Goal: Task Accomplishment & Management: Complete application form

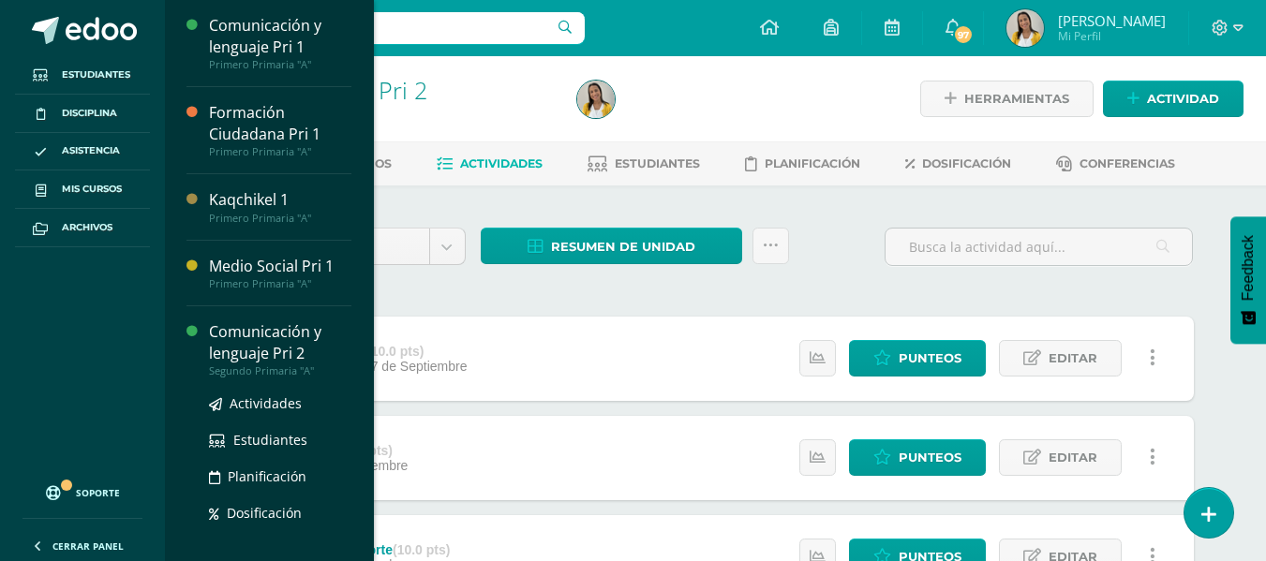
click at [281, 334] on div "Comunicación y lenguaje Pri 2" at bounding box center [280, 342] width 142 height 43
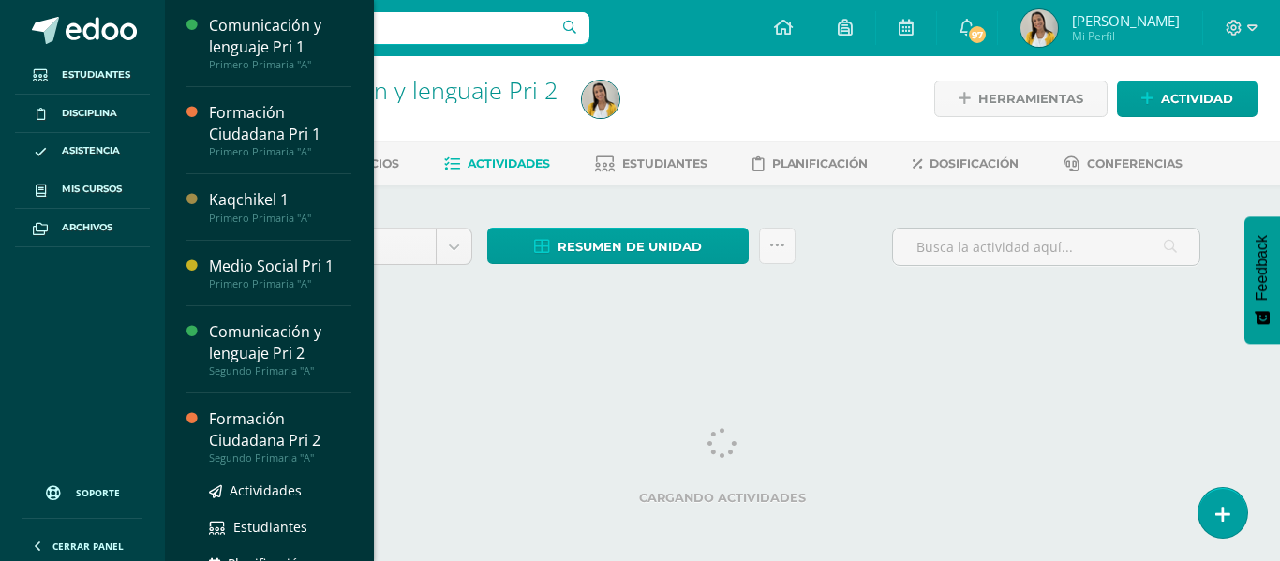
click at [227, 455] on div "Segundo Primaria "A"" at bounding box center [280, 458] width 142 height 13
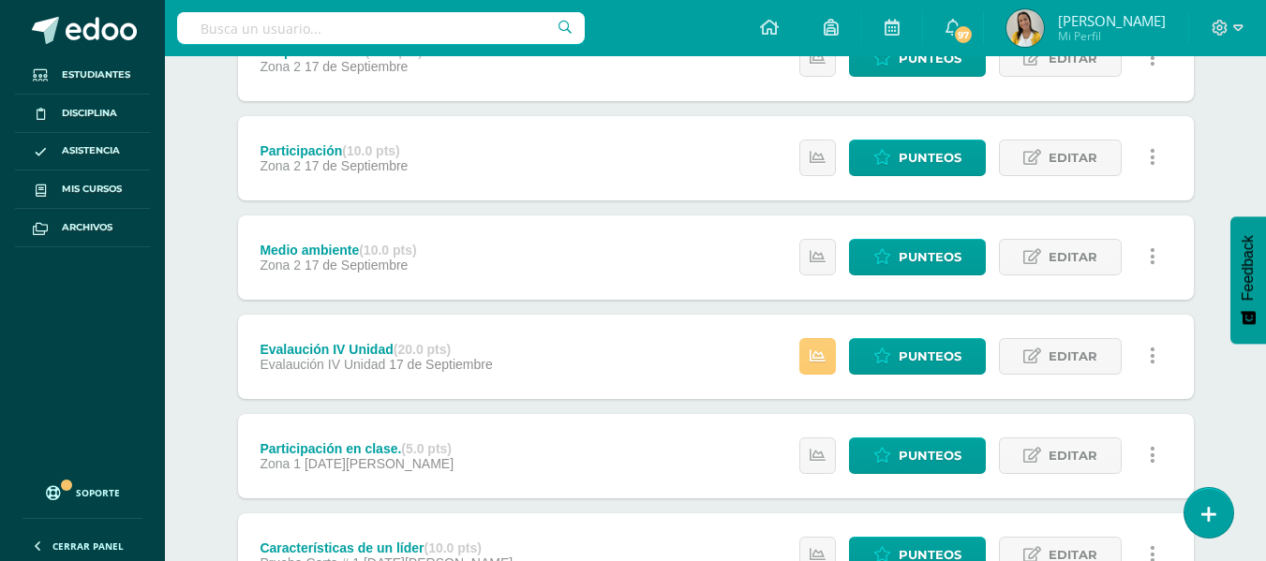
scroll to position [412, 0]
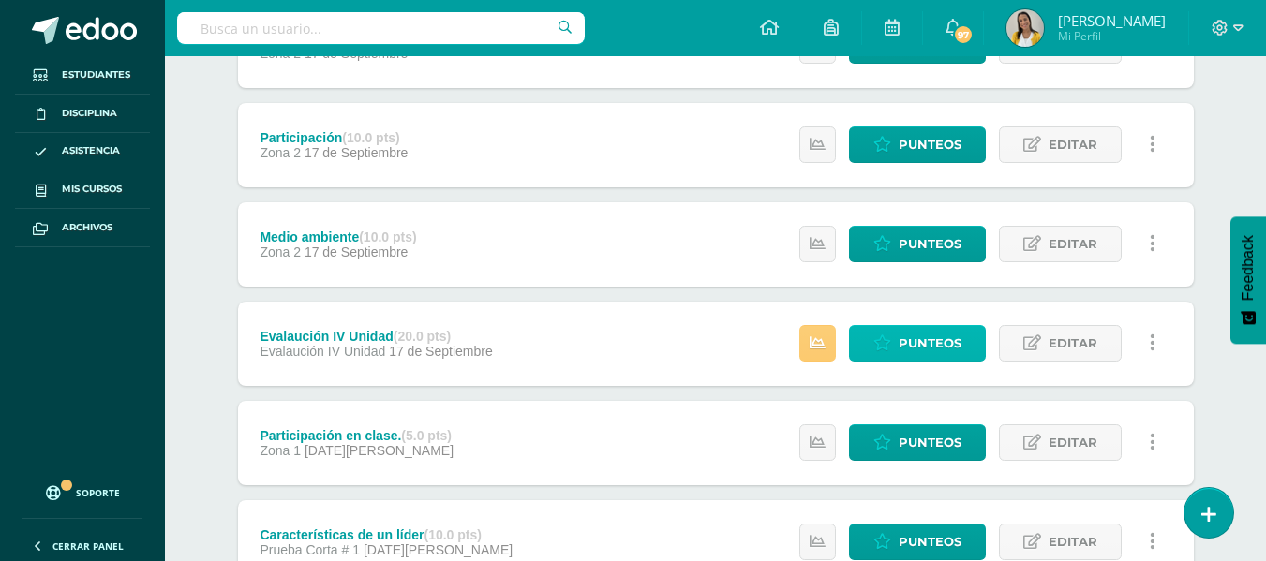
click at [909, 350] on span "Punteos" at bounding box center [930, 343] width 63 height 35
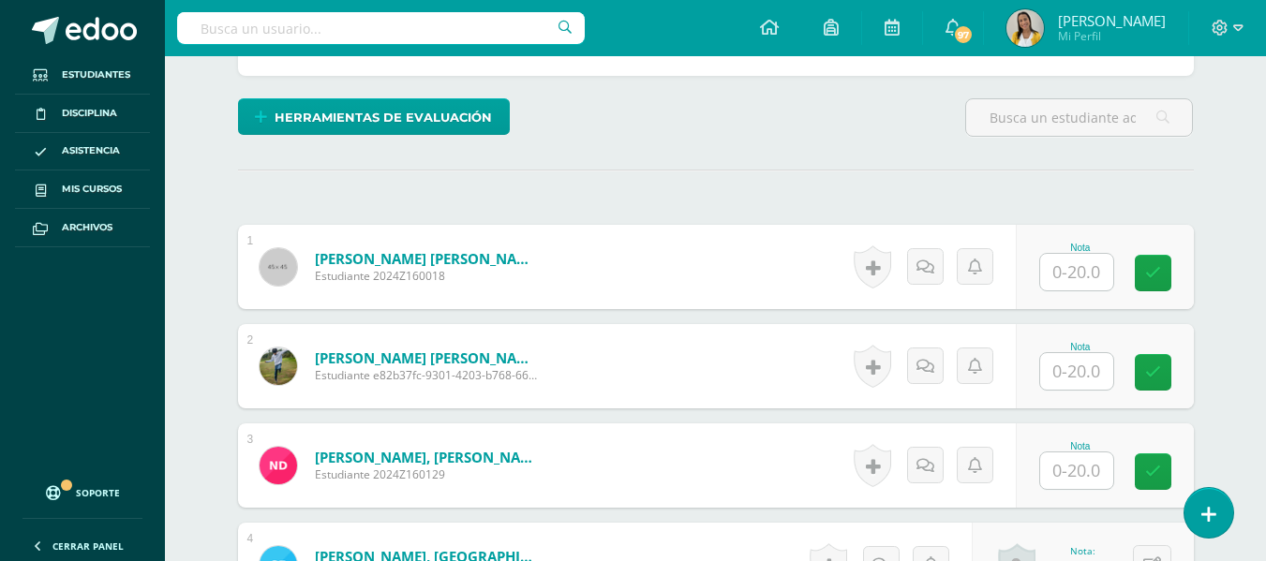
scroll to position [451, 0]
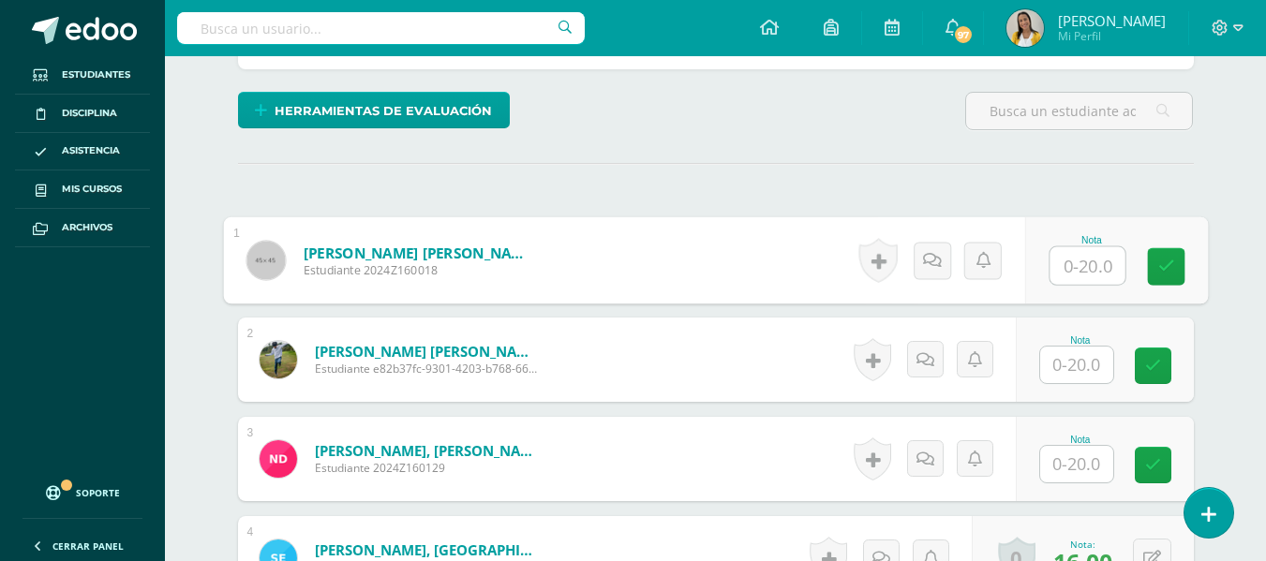
click at [1072, 276] on input "text" at bounding box center [1087, 265] width 75 height 37
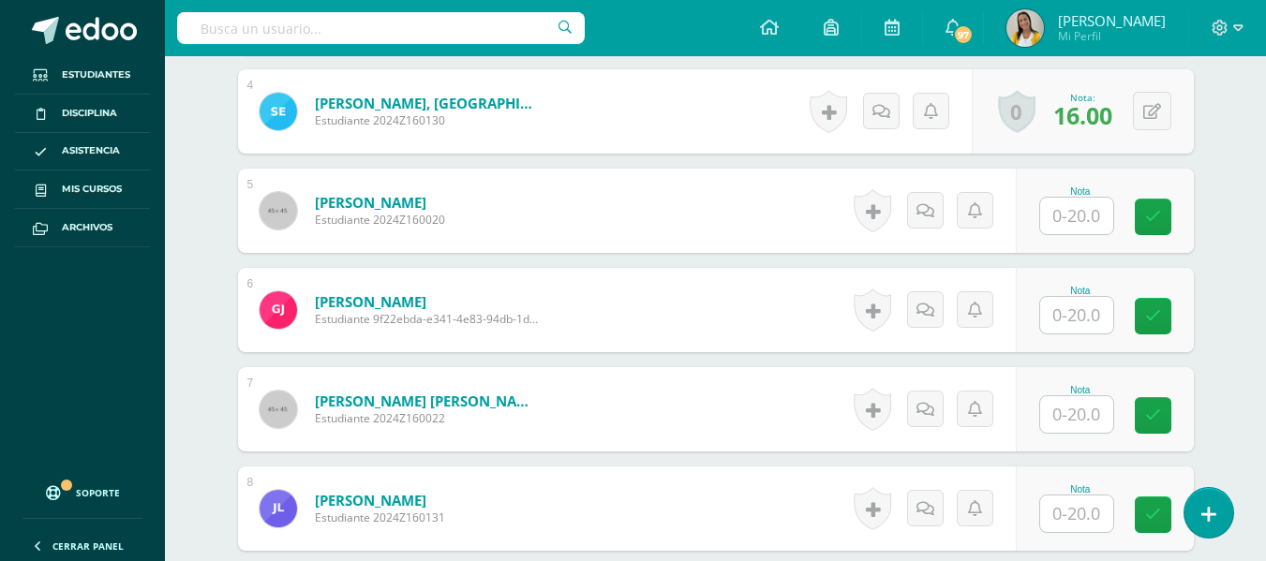
scroll to position [910, 0]
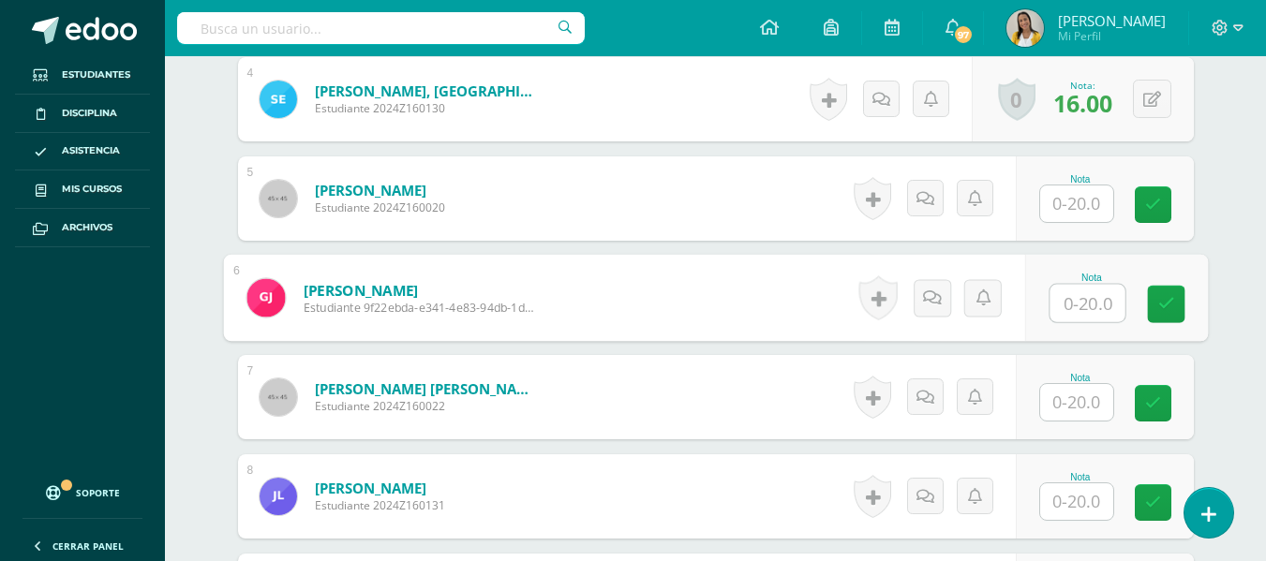
click at [1098, 308] on input "text" at bounding box center [1087, 303] width 75 height 37
type input "18"
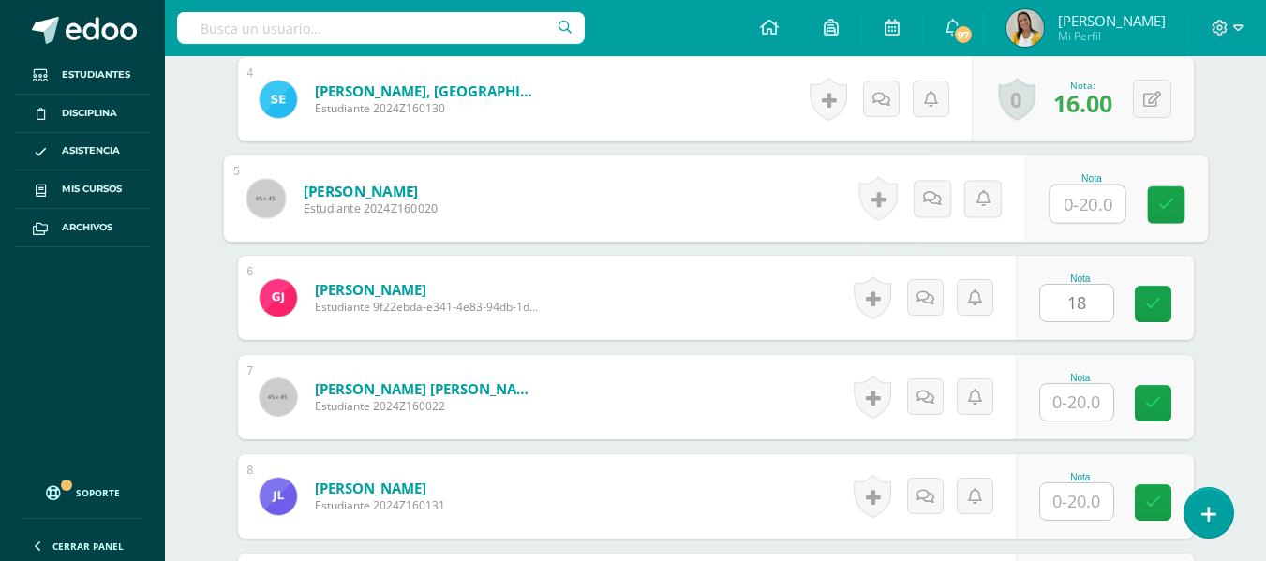
click at [1079, 210] on input "text" at bounding box center [1087, 204] width 75 height 37
type input "20"
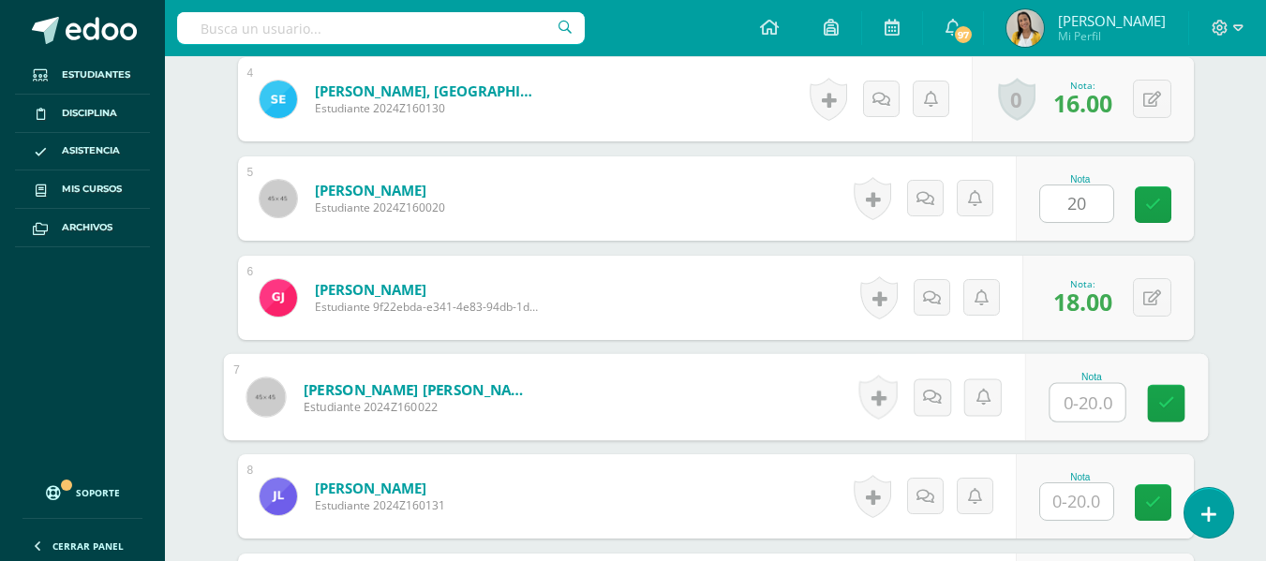
click at [1063, 385] on input "text" at bounding box center [1087, 402] width 75 height 37
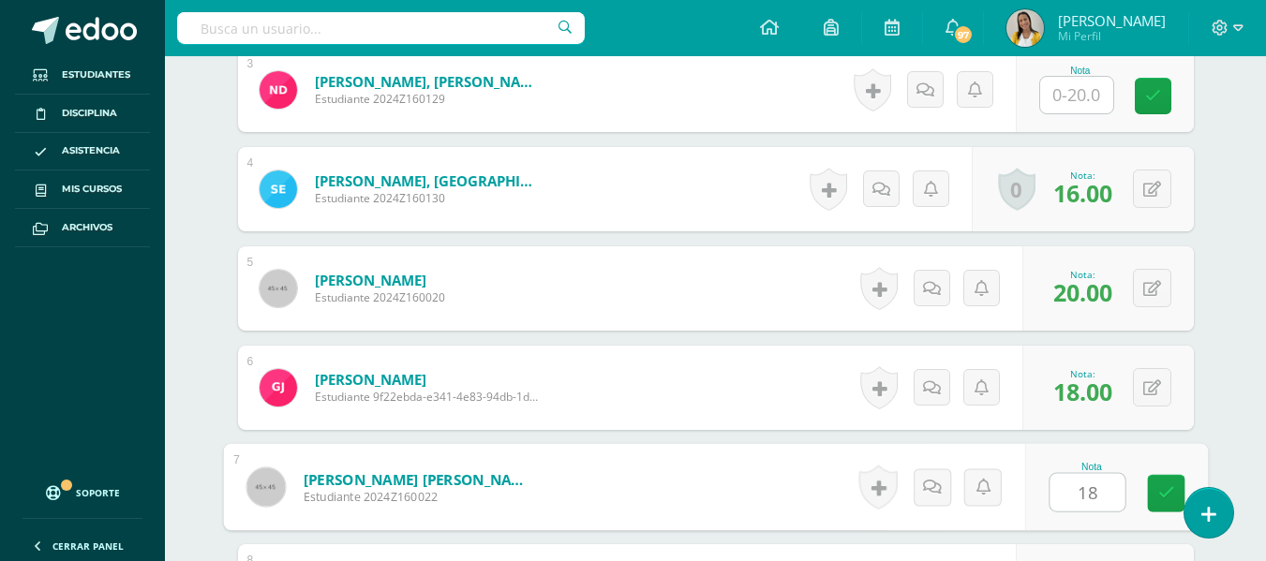
scroll to position [788, 0]
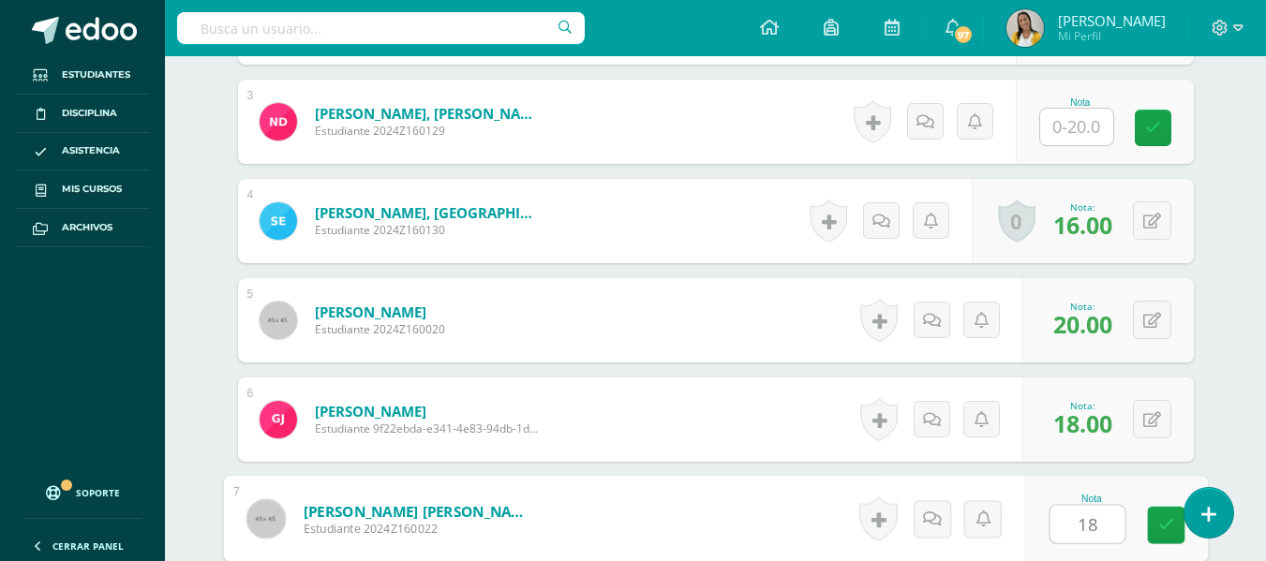
type input "18"
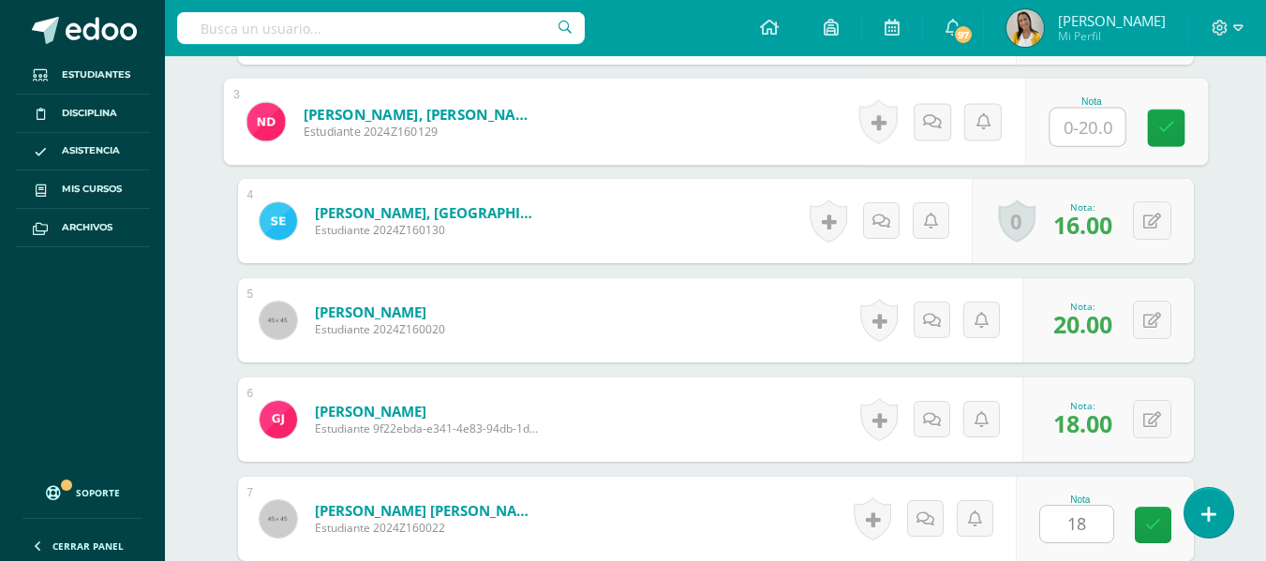
click at [1078, 112] on input "text" at bounding box center [1087, 127] width 75 height 37
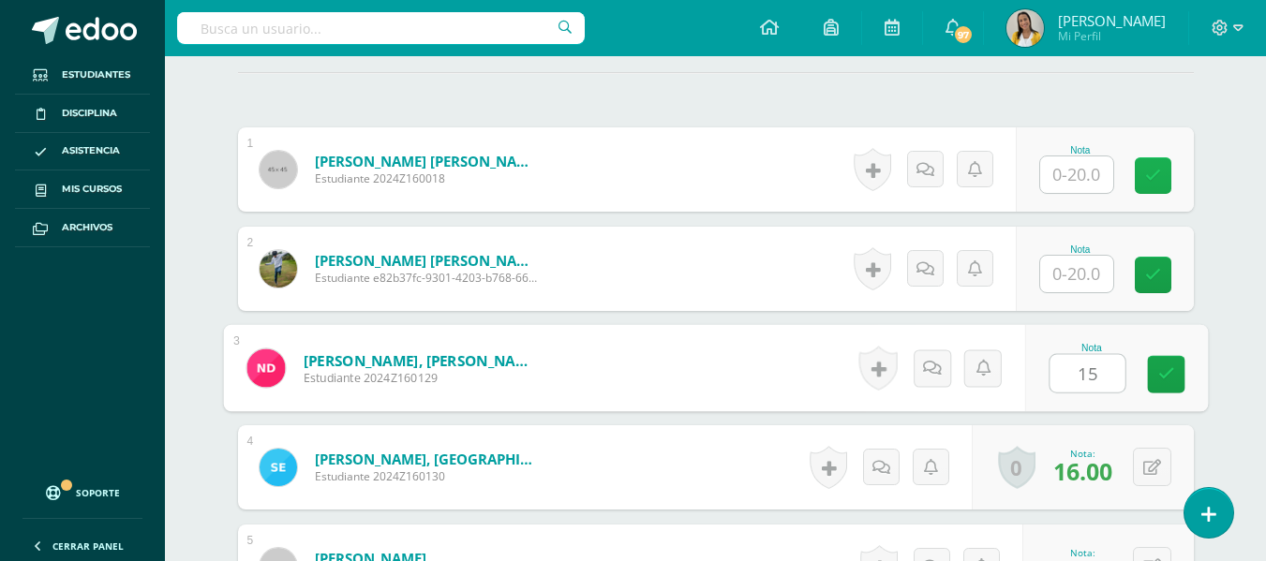
scroll to position [488, 0]
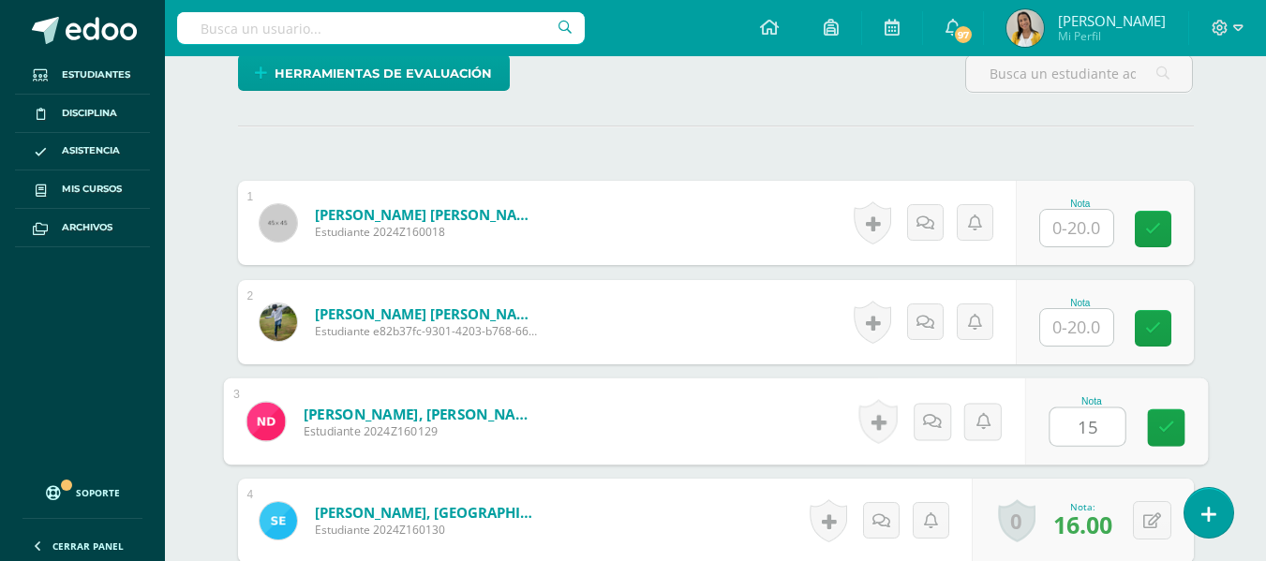
type input "15"
click at [1063, 222] on input "text" at bounding box center [1076, 228] width 73 height 37
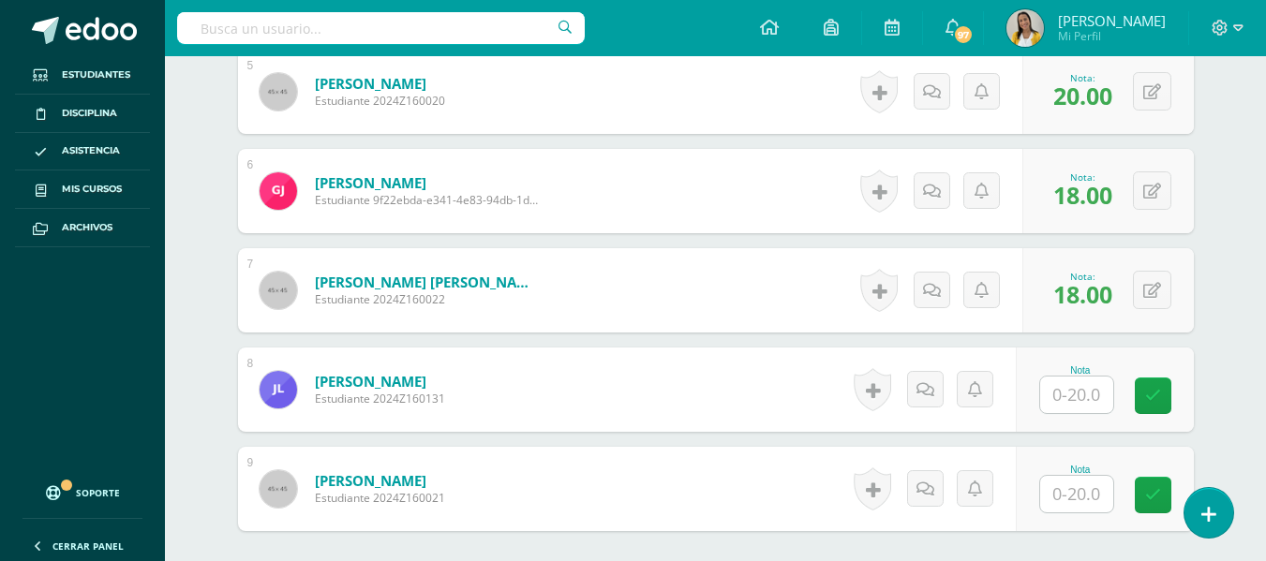
scroll to position [1061, 0]
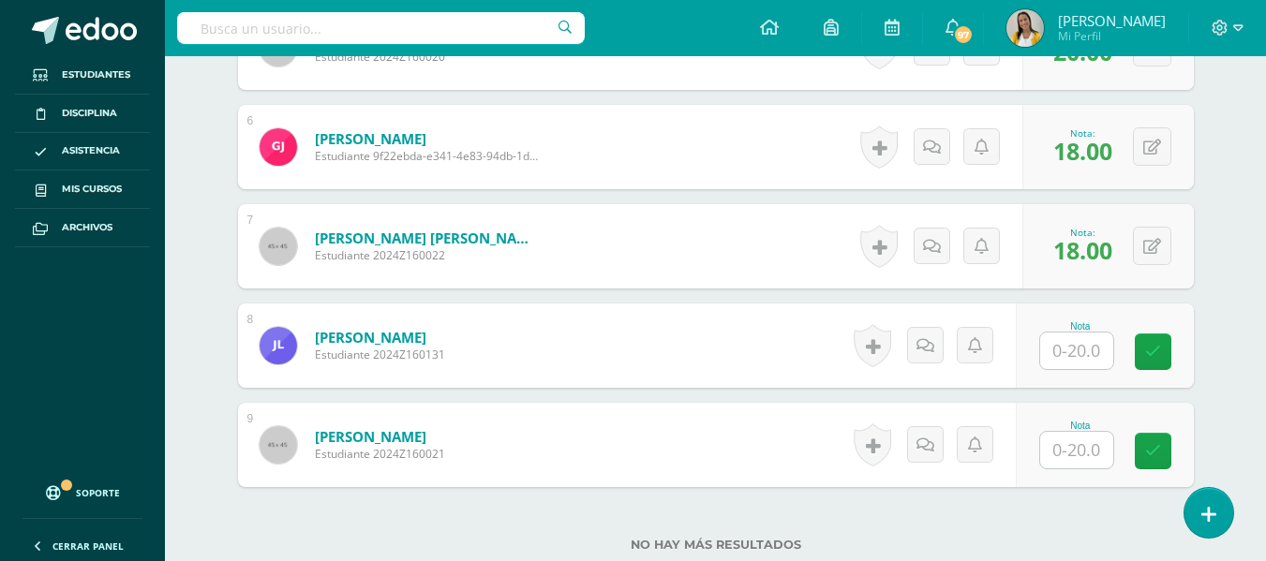
type input "20"
click at [1064, 353] on input "text" at bounding box center [1076, 351] width 73 height 37
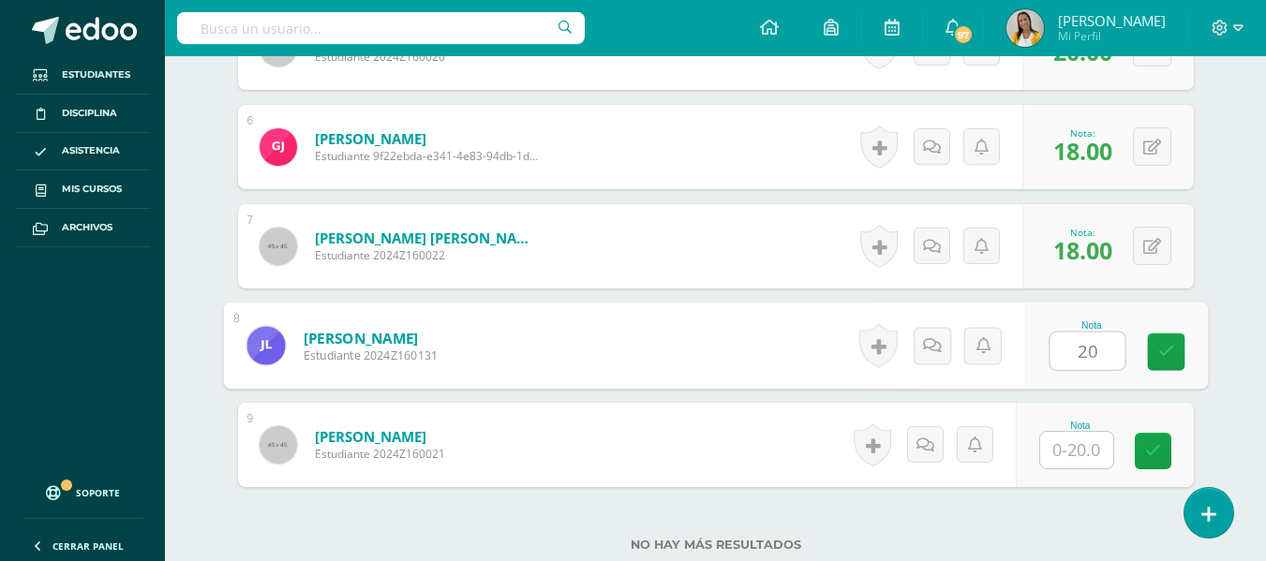
type input "20"
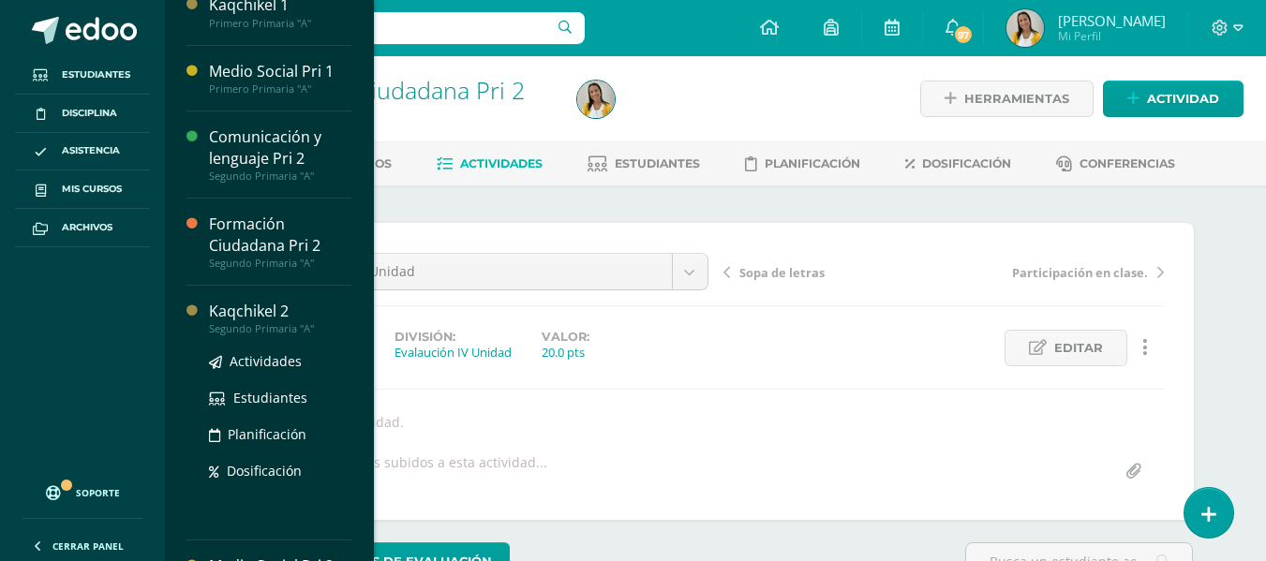
scroll to position [240, 0]
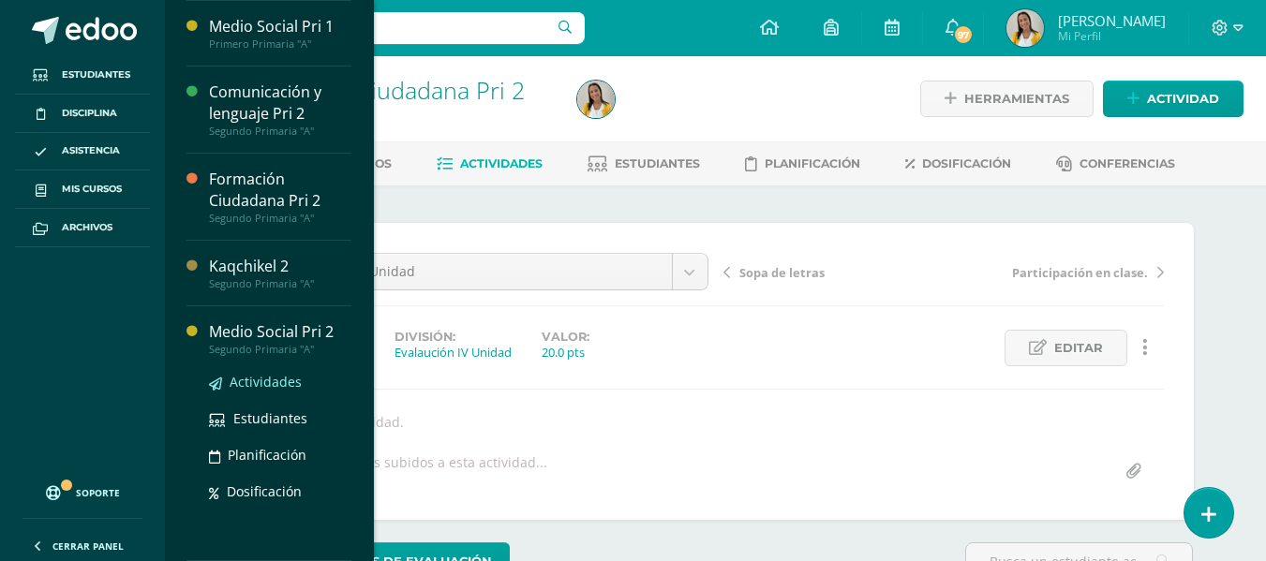
click at [278, 380] on span "Actividades" at bounding box center [266, 382] width 72 height 18
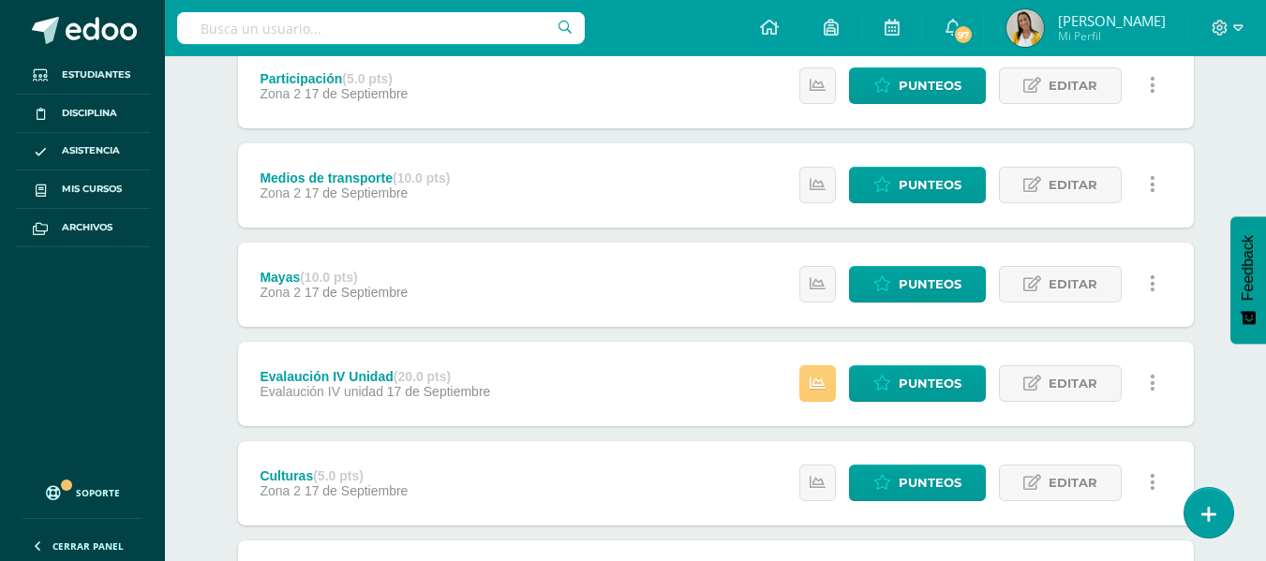
scroll to position [375, 0]
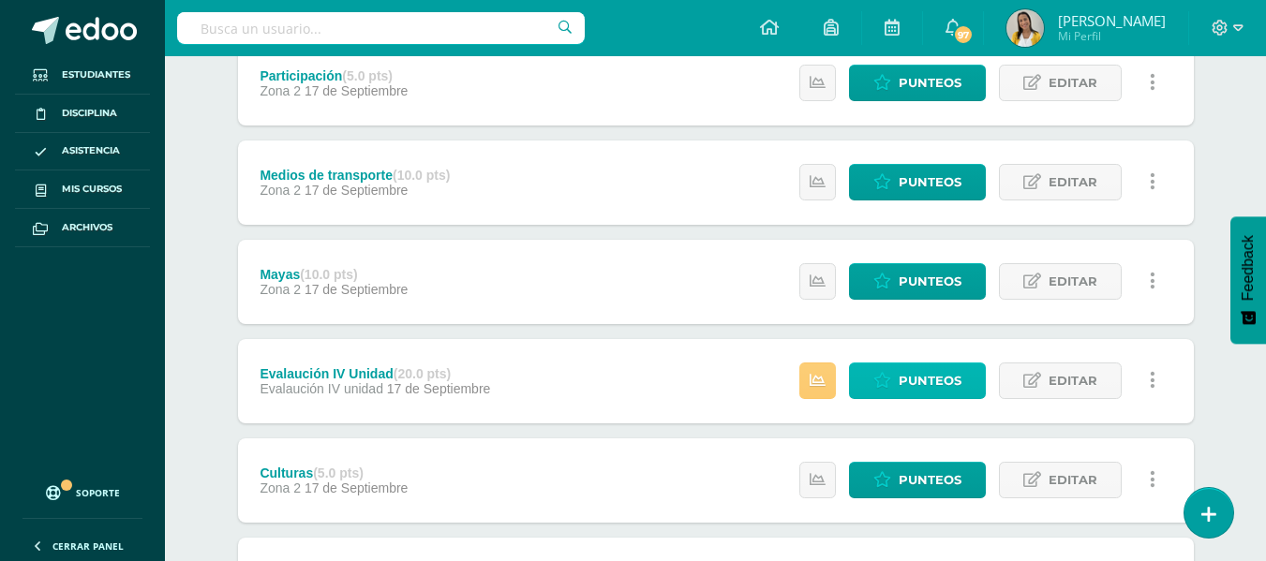
click at [885, 382] on icon at bounding box center [882, 381] width 18 height 16
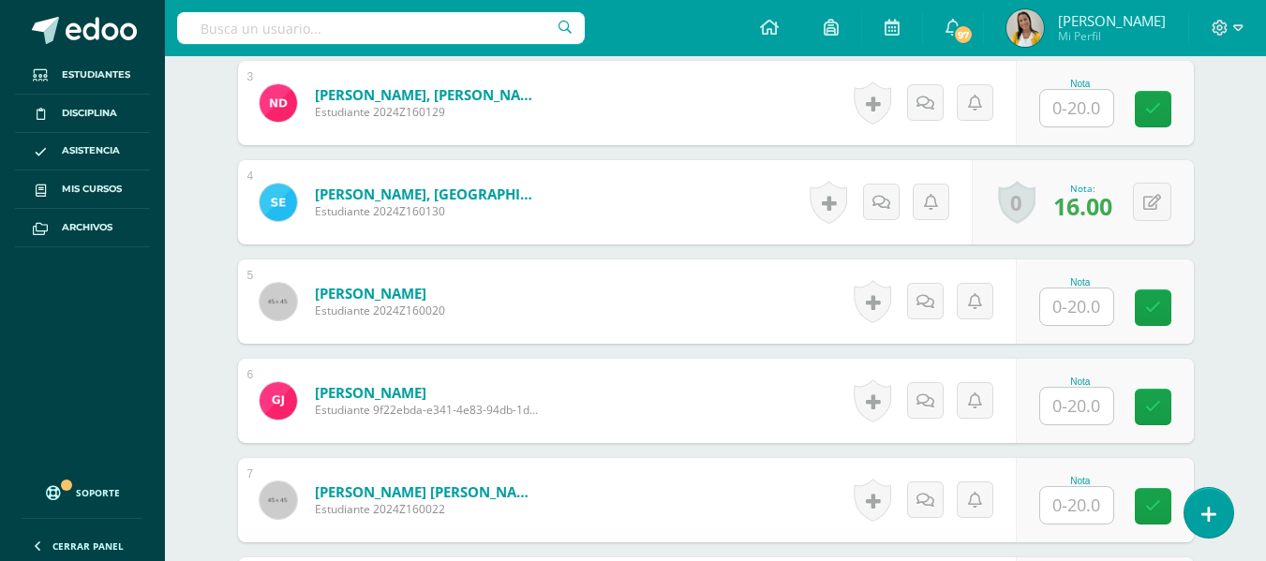
scroll to position [811, 0]
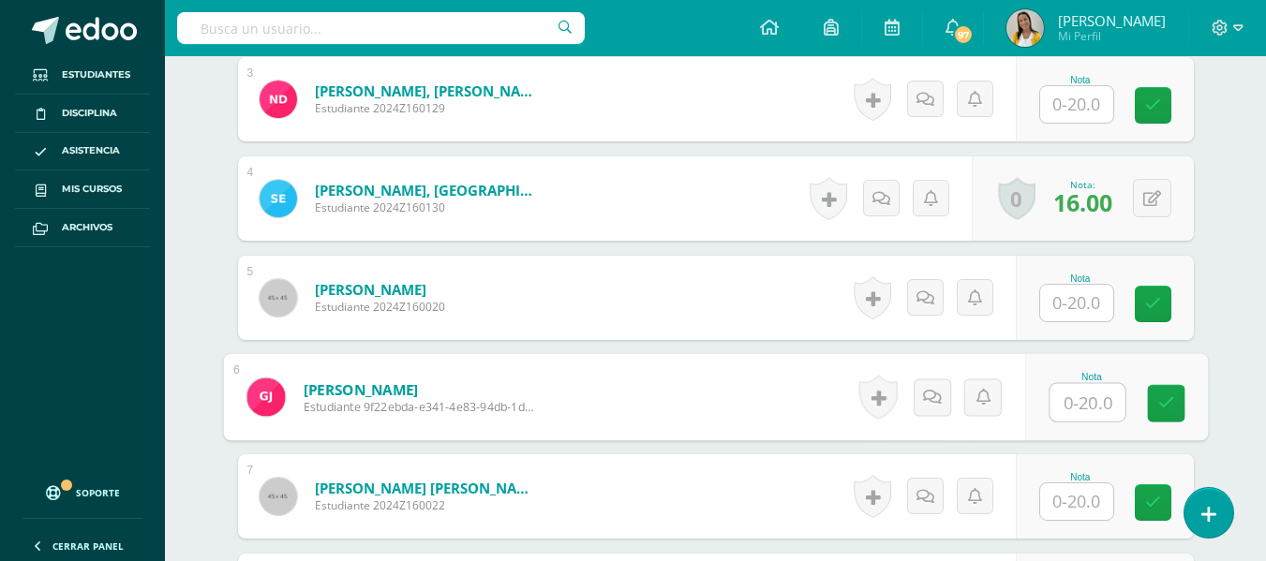
click at [1051, 400] on input "text" at bounding box center [1087, 402] width 75 height 37
type input "18"
click at [1093, 309] on input "text" at bounding box center [1076, 303] width 73 height 37
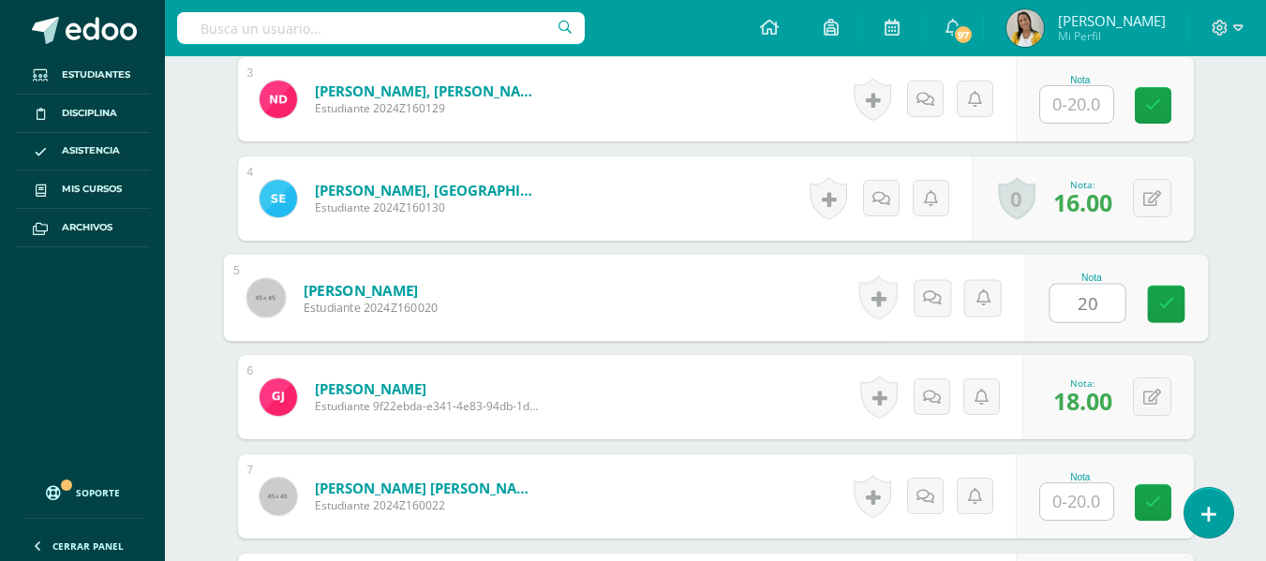
type input "20"
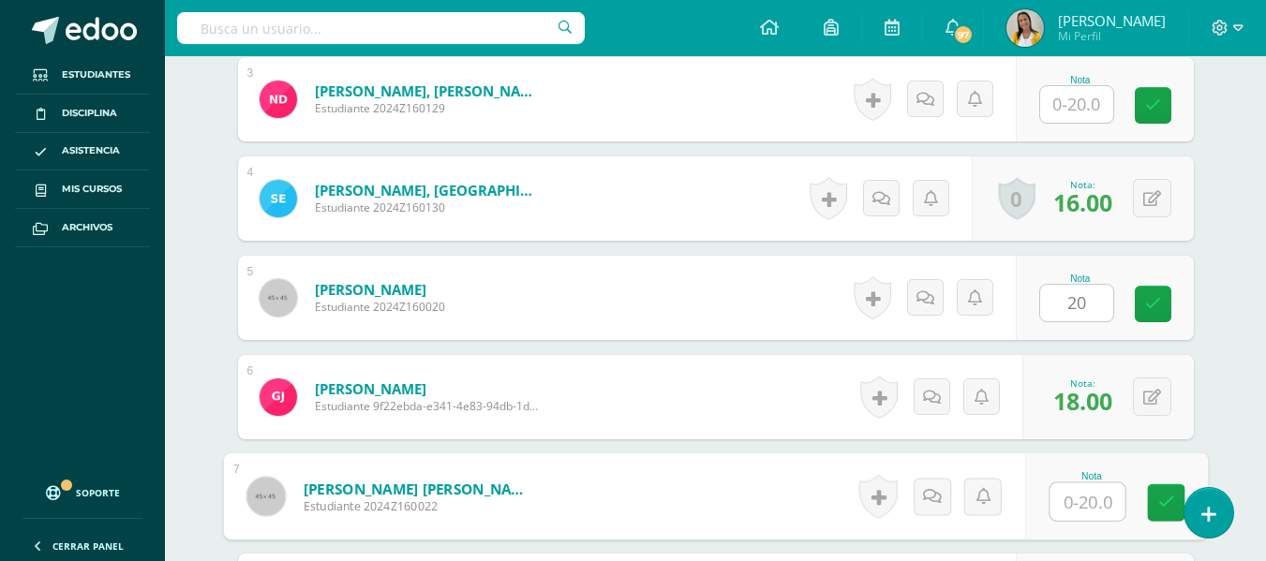
click at [1065, 492] on input "text" at bounding box center [1087, 502] width 75 height 37
type input "18"
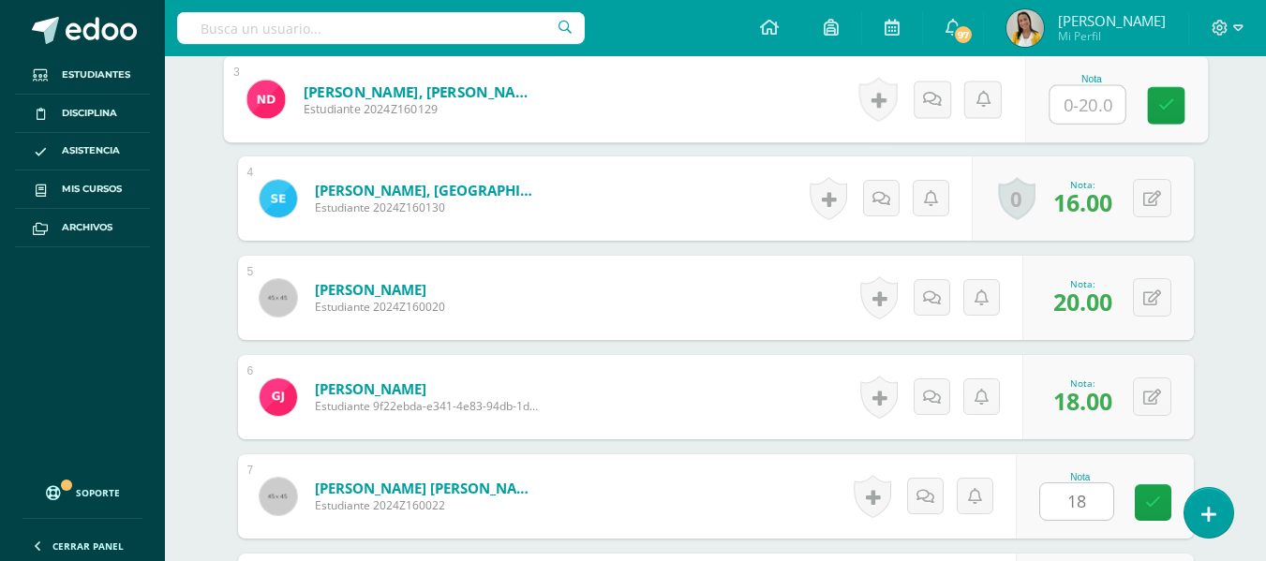
click at [1071, 112] on input "text" at bounding box center [1087, 104] width 75 height 37
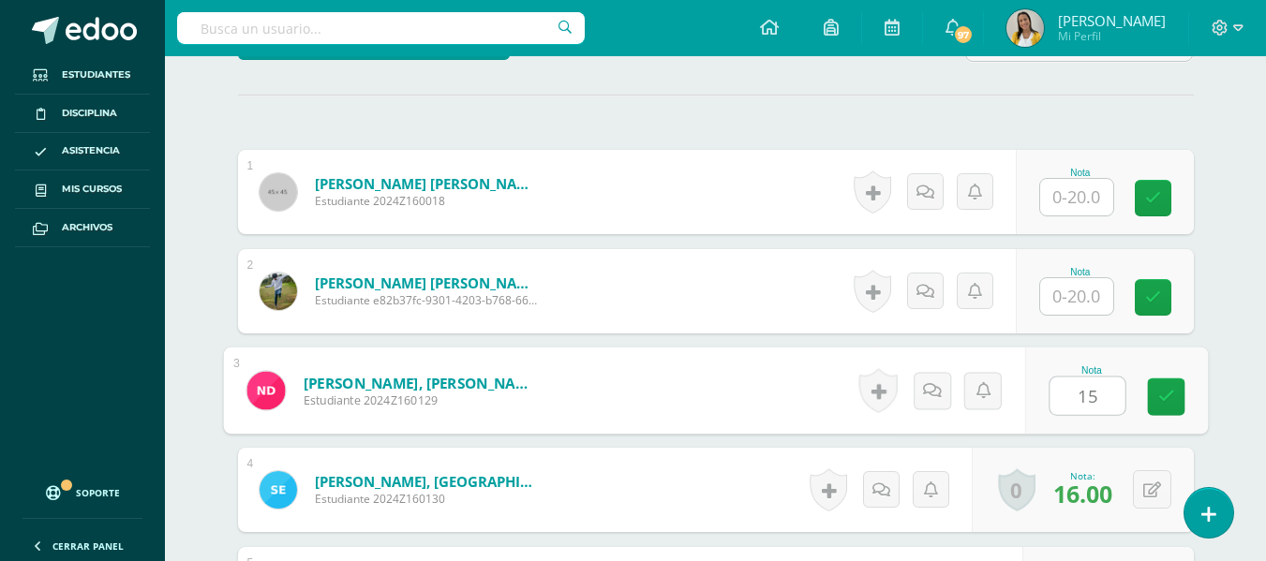
scroll to position [507, 0]
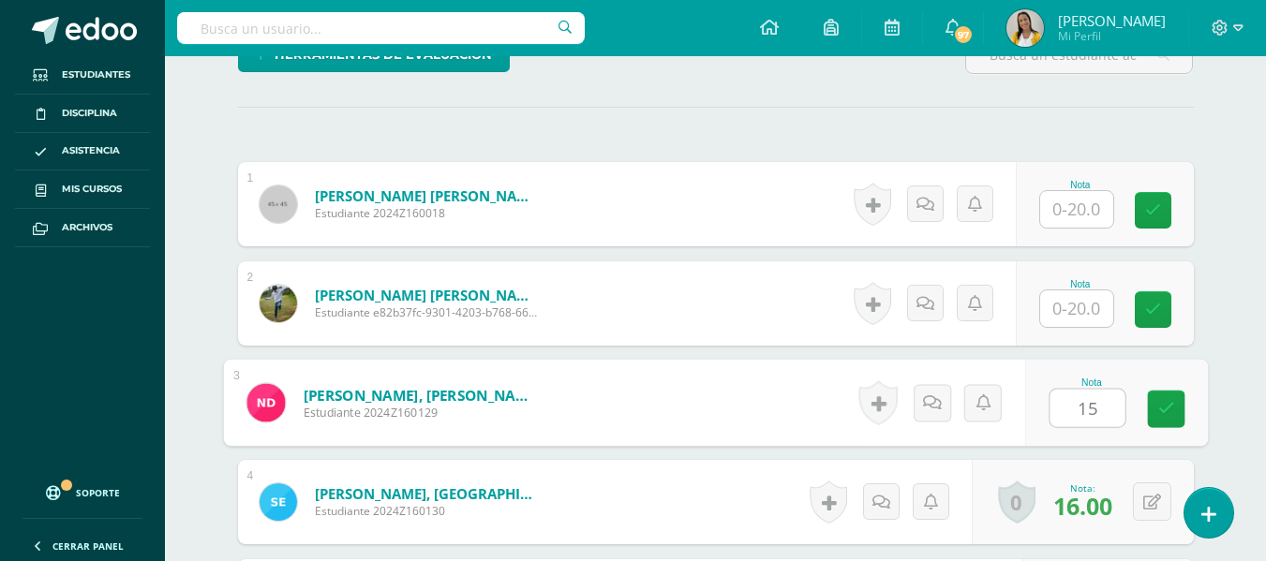
type input "15"
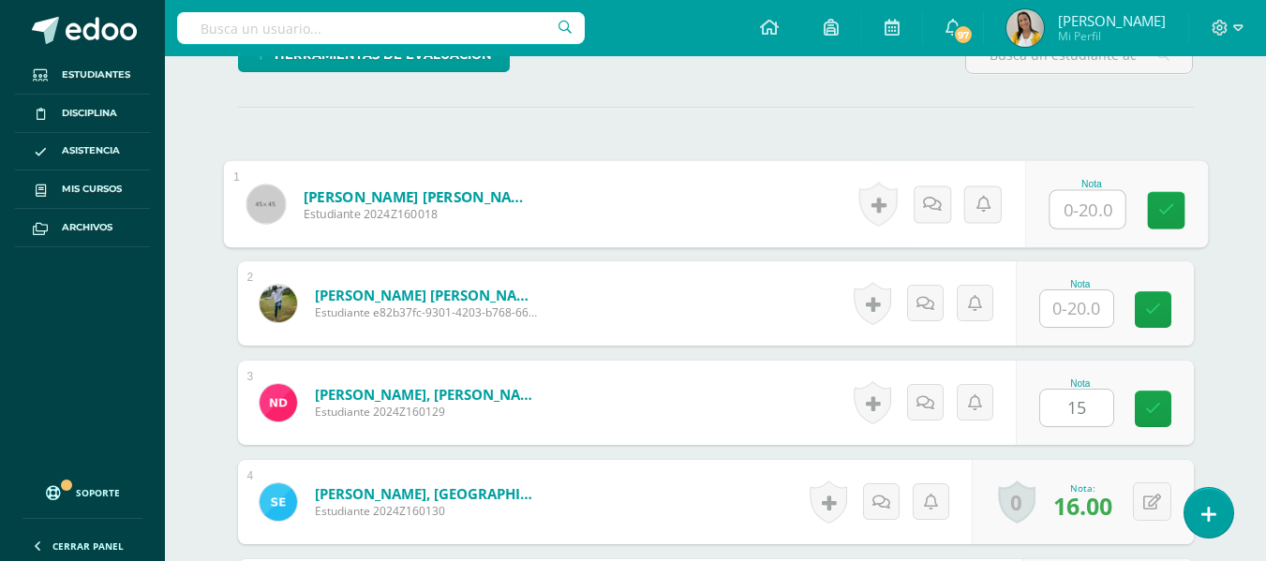
click at [1092, 215] on input "text" at bounding box center [1087, 209] width 75 height 37
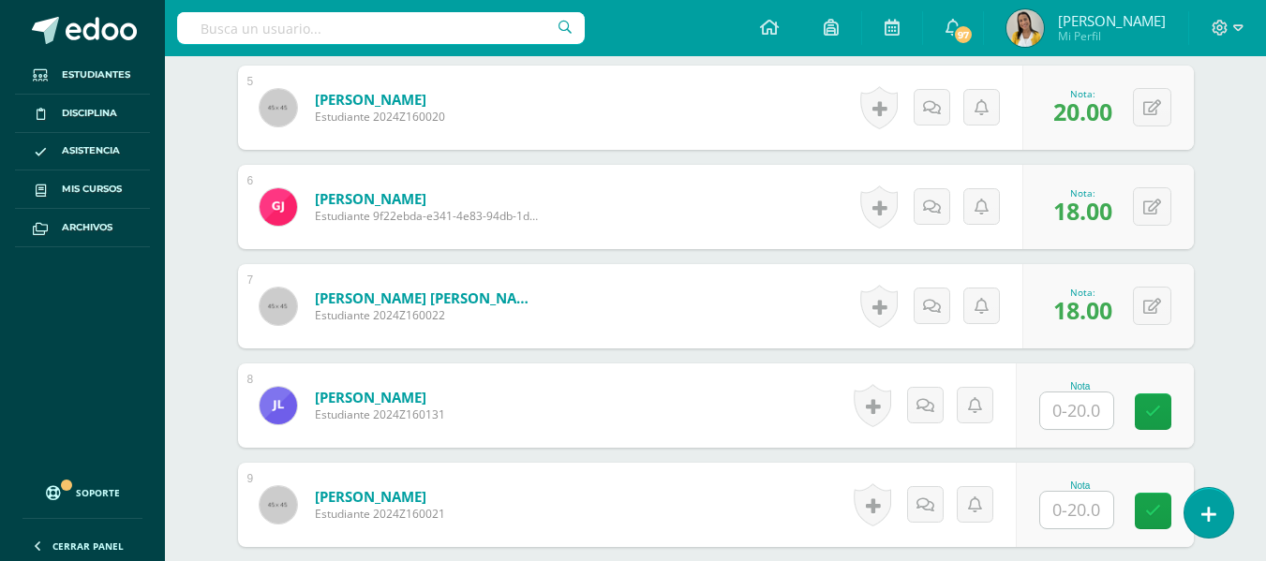
scroll to position [1045, 0]
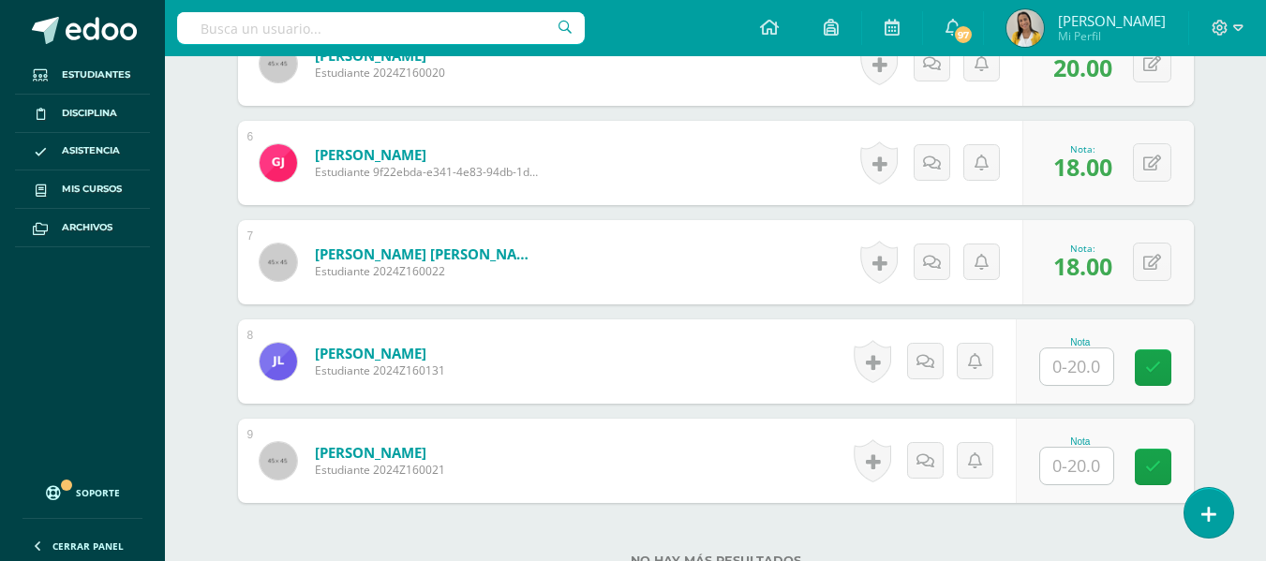
type input "20"
click at [1105, 372] on input "text" at bounding box center [1087, 367] width 75 height 37
type input "20"
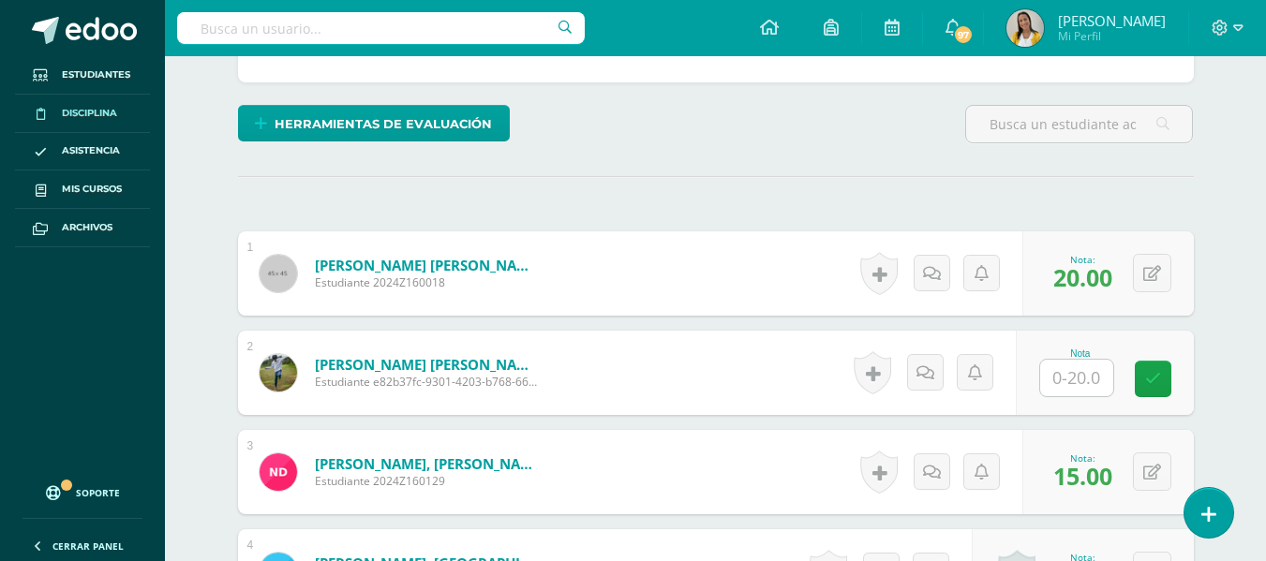
scroll to position [0, 0]
